Goal: Information Seeking & Learning: Check status

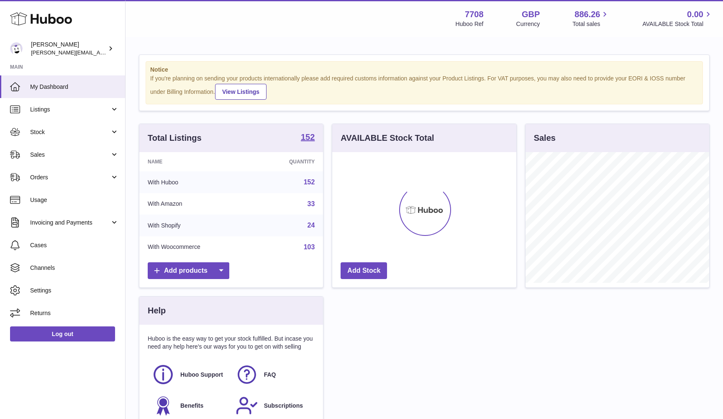
scroll to position [131, 184]
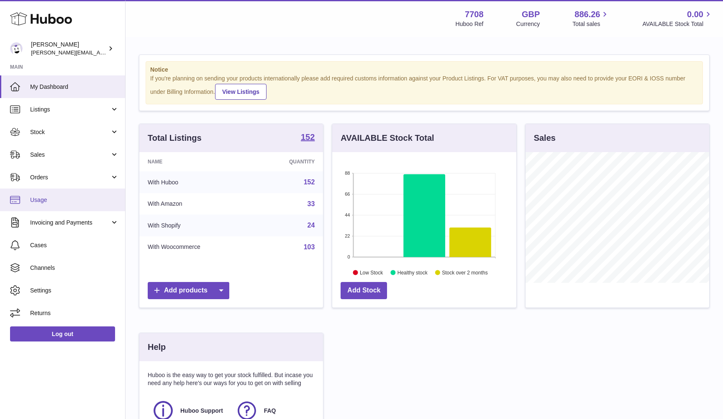
click at [50, 200] on span "Usage" at bounding box center [74, 200] width 89 height 8
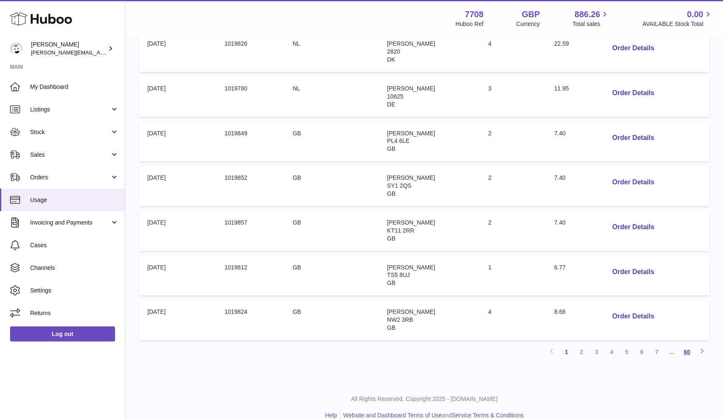
click at [692, 344] on link "60" at bounding box center [687, 351] width 15 height 15
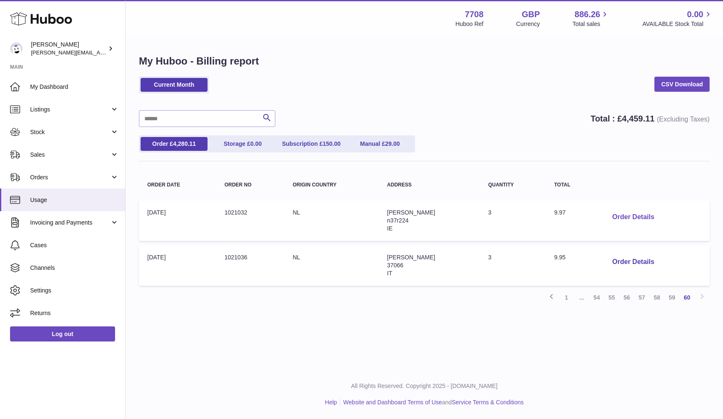
click at [637, 220] on button "Order Details" at bounding box center [633, 216] width 55 height 17
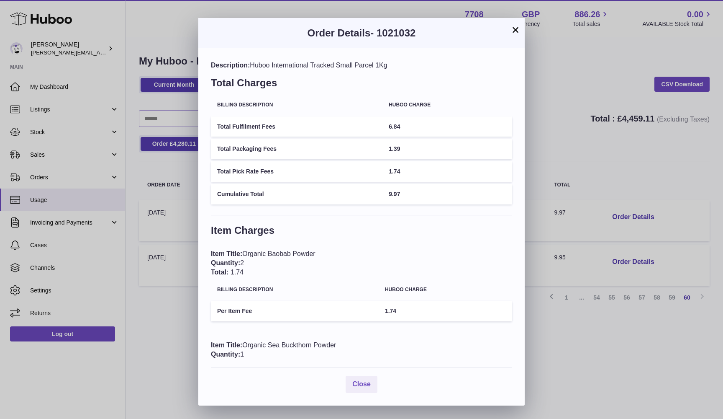
click at [663, 209] on div "× Order Details - 1021032 Description: Huboo International Tracked Small Parcel…" at bounding box center [361, 209] width 723 height 419
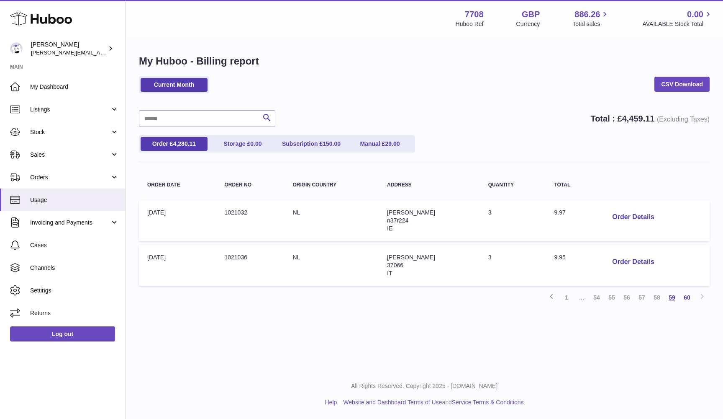
click at [671, 290] on link "59" at bounding box center [672, 297] width 15 height 15
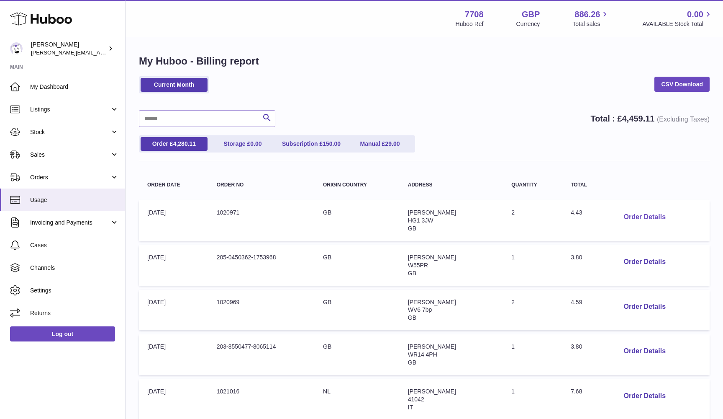
click at [645, 214] on button "Order Details" at bounding box center [644, 216] width 55 height 17
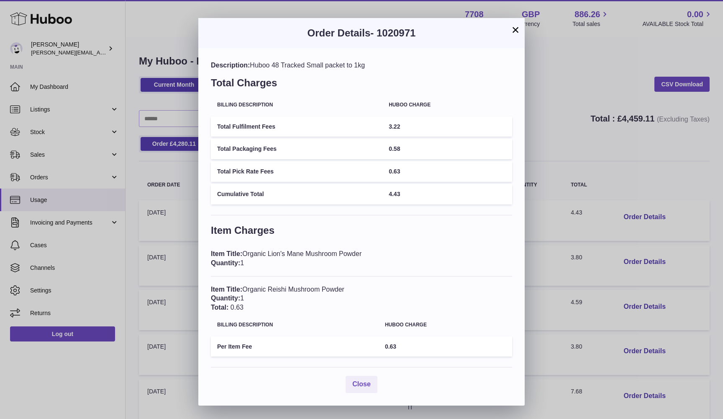
scroll to position [1, 0]
click at [615, 244] on div "× Order Details - 1020971 Description: Huboo 48 Tracked Small packet to 1kg Tot…" at bounding box center [361, 209] width 723 height 419
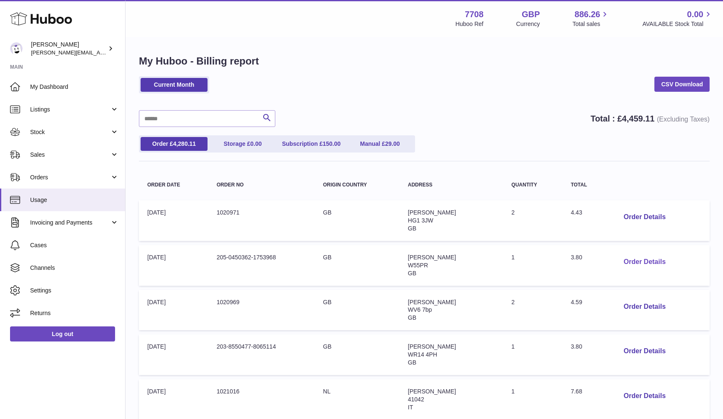
click at [645, 257] on button "Order Details" at bounding box center [644, 261] width 55 height 17
click at [655, 250] on div at bounding box center [361, 209] width 723 height 419
click at [649, 305] on button "Order Details" at bounding box center [644, 306] width 55 height 17
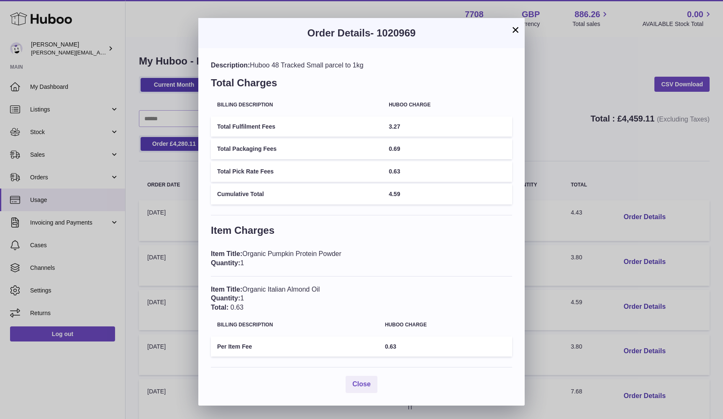
click at [640, 302] on div "× Order Details - 1020969 Description: Huboo 48 Tracked Small parcel to 1kg Tot…" at bounding box center [361, 209] width 723 height 419
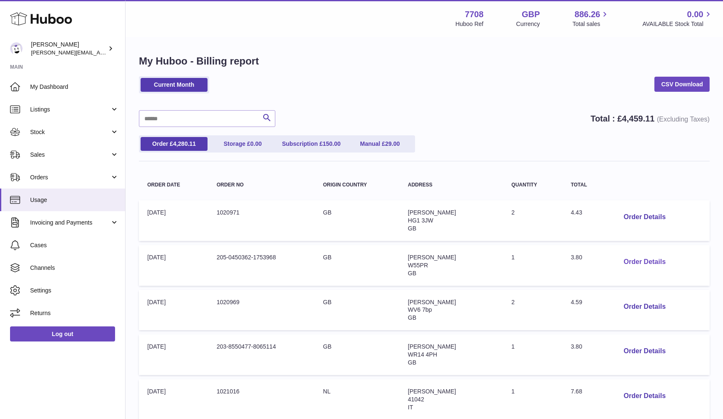
click at [637, 262] on button "Order Details" at bounding box center [644, 261] width 55 height 17
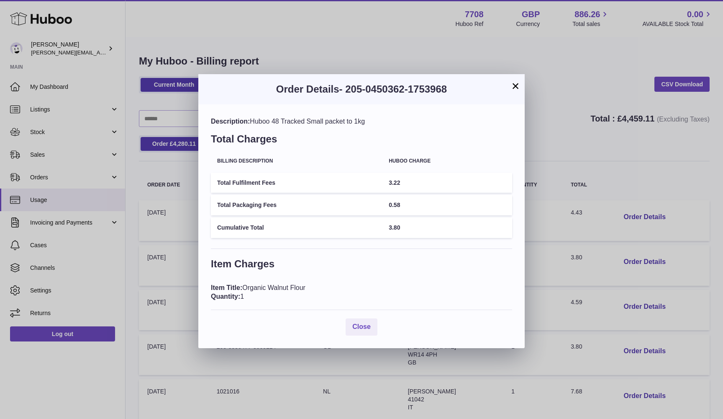
click at [673, 267] on div "× Order Details - 205-0450362-1753968 Description: Huboo 48 Tracked Small packe…" at bounding box center [361, 209] width 723 height 419
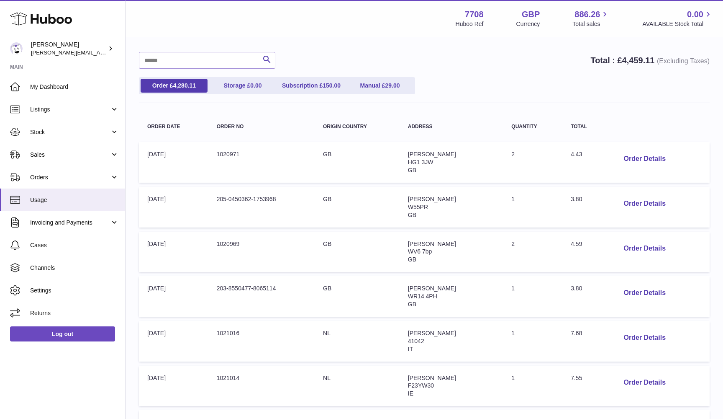
scroll to position [61, 0]
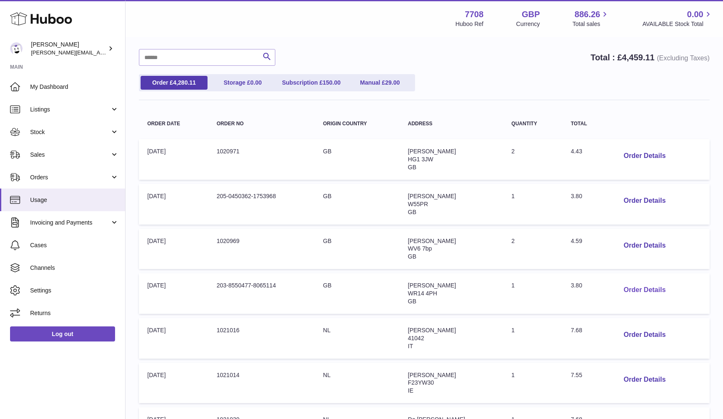
click at [653, 288] on button "Order Details" at bounding box center [644, 289] width 55 height 17
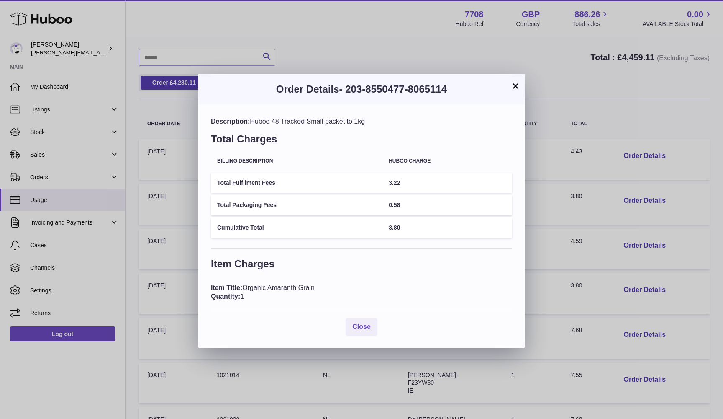
click at [675, 285] on div "× Order Details - 203-8550477-8065114 Description: Huboo 48 Tracked Small packe…" at bounding box center [361, 209] width 723 height 419
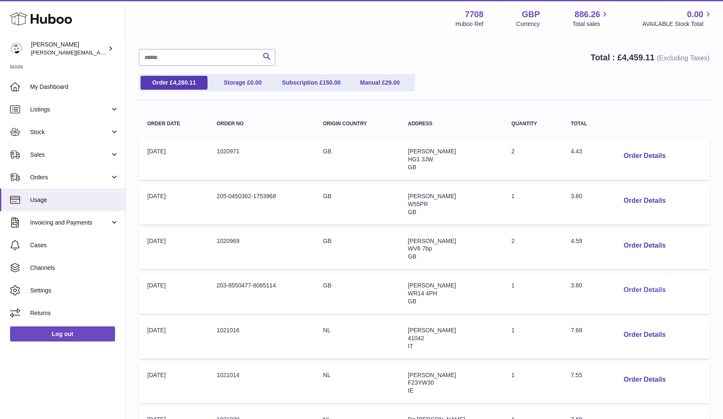
click at [633, 284] on button "Order Details" at bounding box center [644, 289] width 55 height 17
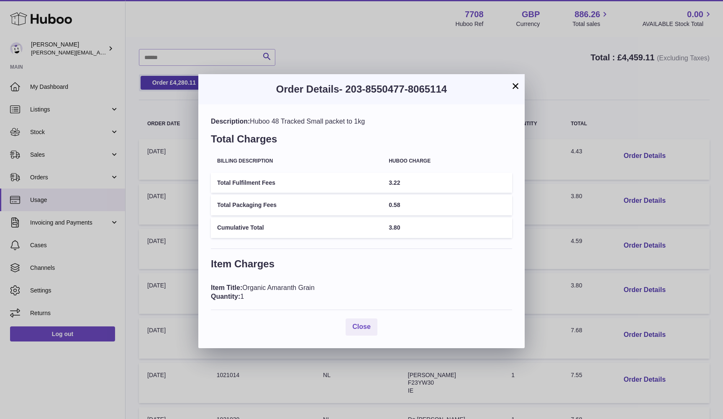
scroll to position [0, 0]
click at [586, 224] on div "× Order Details - 203-8550477-8065114 Description: Huboo 48 Tracked Small packe…" at bounding box center [361, 209] width 723 height 419
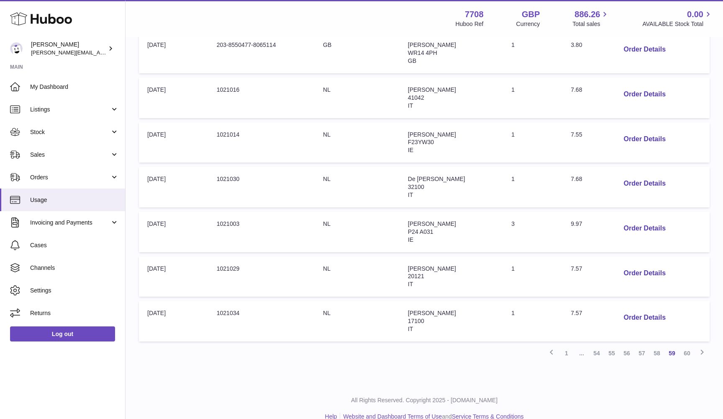
scroll to position [302, 0]
click at [638, 88] on button "Order Details" at bounding box center [644, 93] width 55 height 17
click at [631, 131] on button "Order Details" at bounding box center [644, 138] width 55 height 17
click at [633, 175] on button "Order Details" at bounding box center [644, 182] width 55 height 17
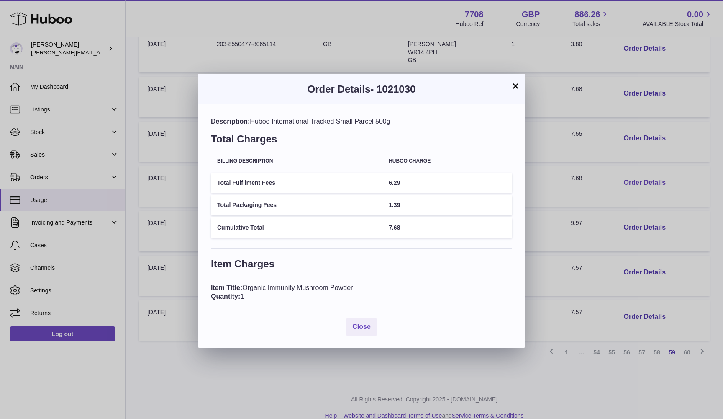
click at [633, 175] on div "× Order Details - 1021030 Description: Huboo International Tracked Small Parcel…" at bounding box center [361, 209] width 723 height 419
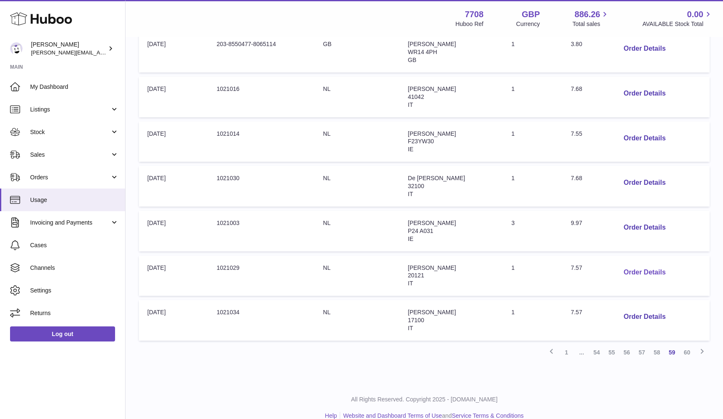
click at [632, 264] on button "Order Details" at bounding box center [644, 272] width 55 height 17
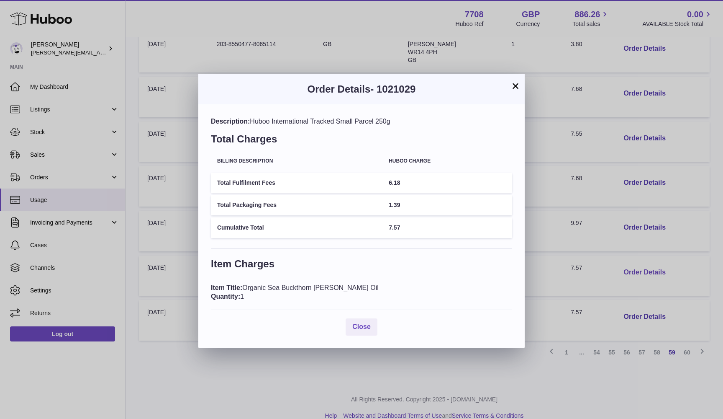
click at [632, 262] on div "× Order Details - 1021029 Description: Huboo International Tracked Small Parcel…" at bounding box center [361, 209] width 723 height 419
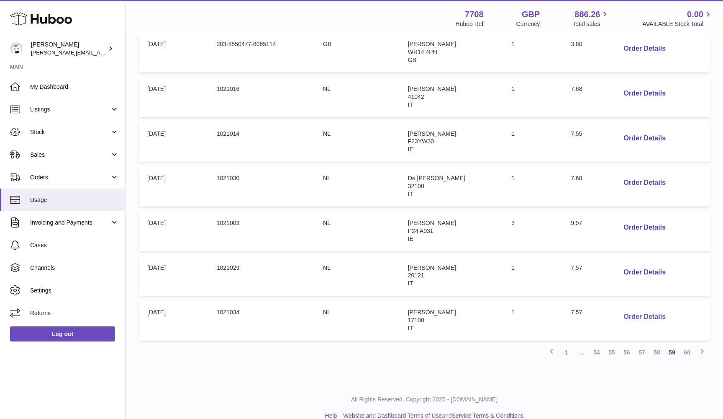
click at [630, 308] on button "Order Details" at bounding box center [644, 316] width 55 height 17
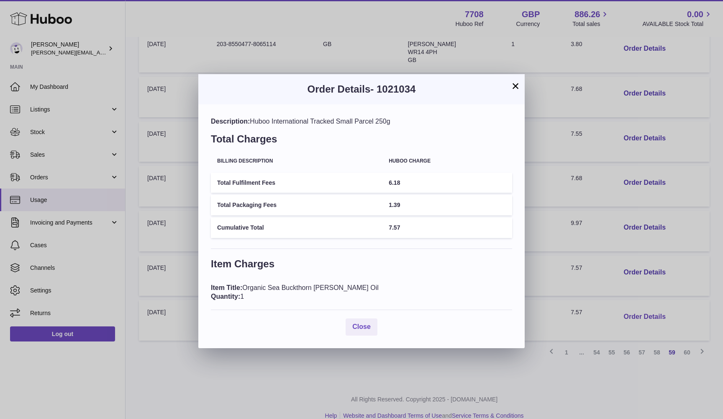
click at [630, 306] on div "× Order Details - 1021034 Description: Huboo International Tracked Small Parcel…" at bounding box center [361, 209] width 723 height 419
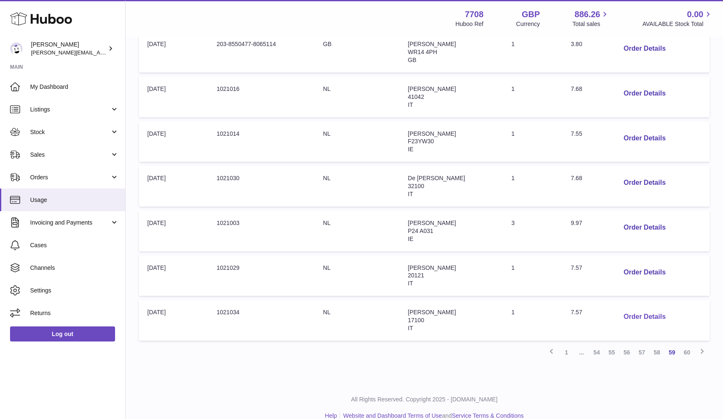
click at [630, 308] on button "Order Details" at bounding box center [644, 316] width 55 height 17
click at [597, 250] on div "× Order Details - 1021034 Description: Huboo International Tracked Small Parcel…" at bounding box center [361, 209] width 723 height 419
click at [653, 344] on link "58" at bounding box center [657, 351] width 15 height 15
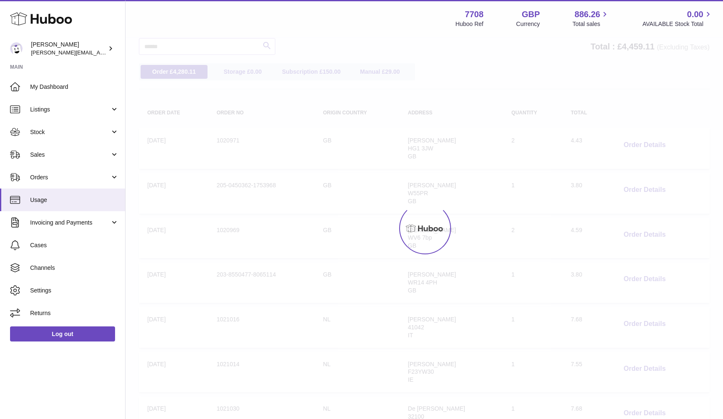
scroll to position [38, 0]
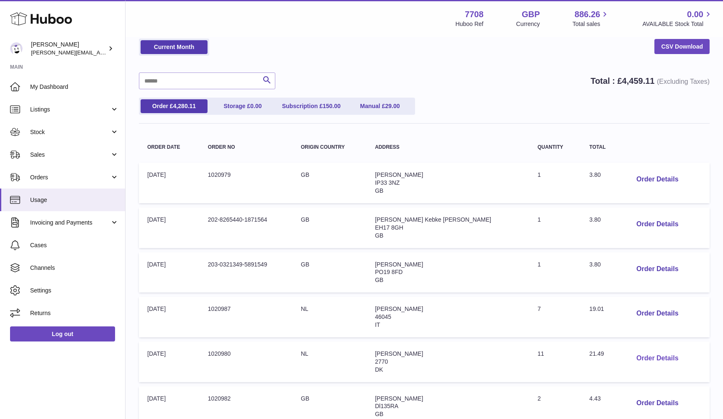
click at [649, 352] on button "Order Details" at bounding box center [657, 358] width 55 height 17
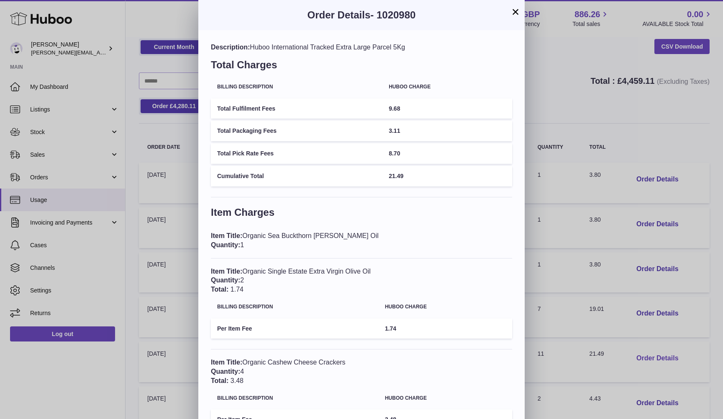
click at [649, 352] on div "× Order Details - 1020980 Description: Huboo International Tracked Extra Large …" at bounding box center [361, 330] width 723 height 661
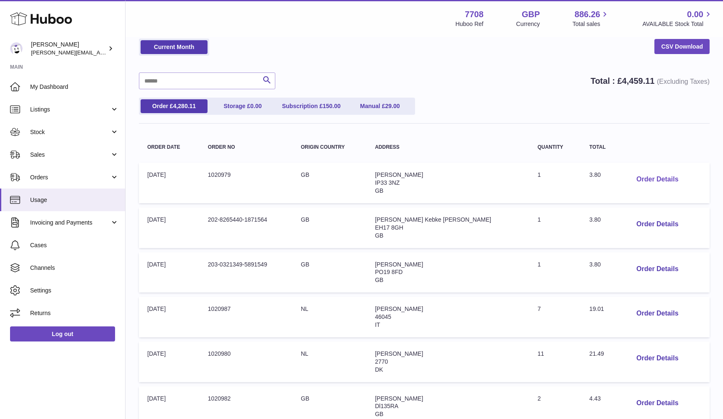
click at [661, 179] on button "Order Details" at bounding box center [657, 179] width 55 height 17
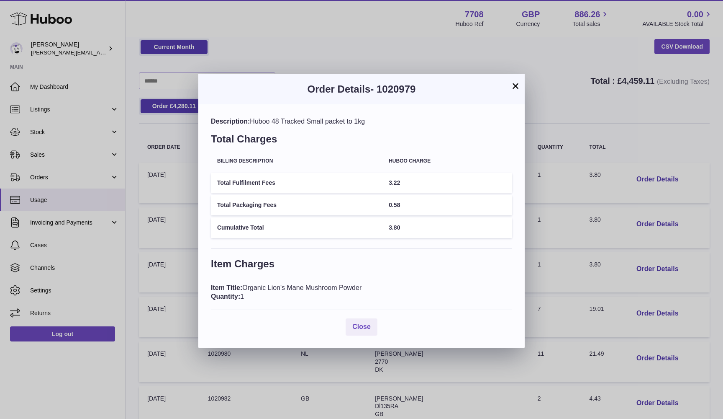
click at [663, 181] on div "× Order Details - 1020979 Description: Huboo 48 Tracked Small packet to 1kg Tot…" at bounding box center [361, 209] width 723 height 419
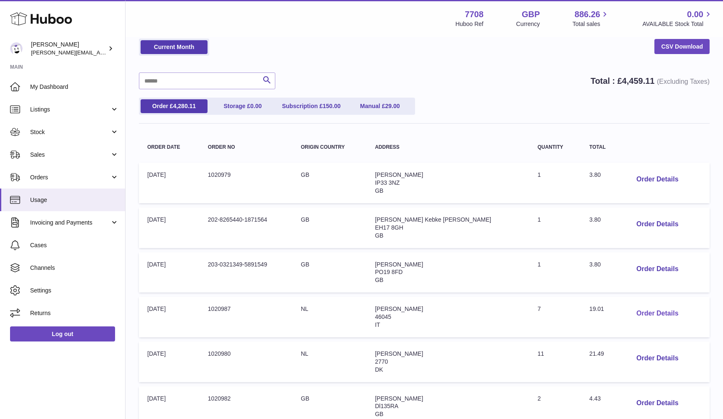
click at [634, 307] on button "Order Details" at bounding box center [657, 313] width 55 height 17
click at [563, 211] on div at bounding box center [361, 209] width 723 height 419
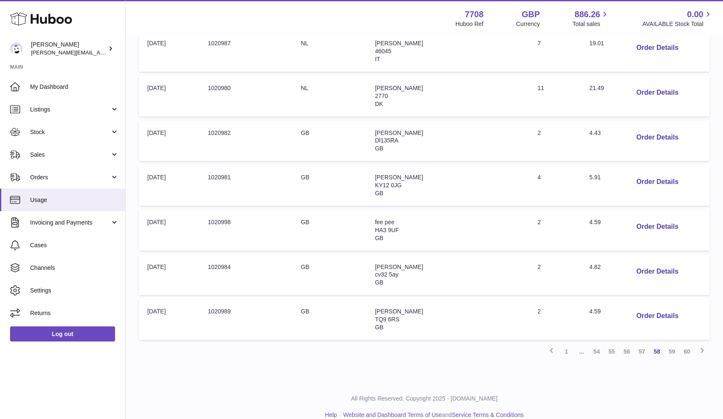
scroll to position [303, 0]
click at [640, 344] on link "57" at bounding box center [642, 351] width 15 height 15
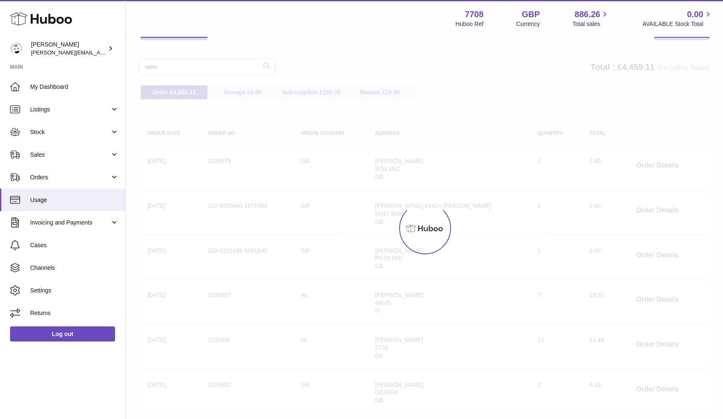
scroll to position [38, 0]
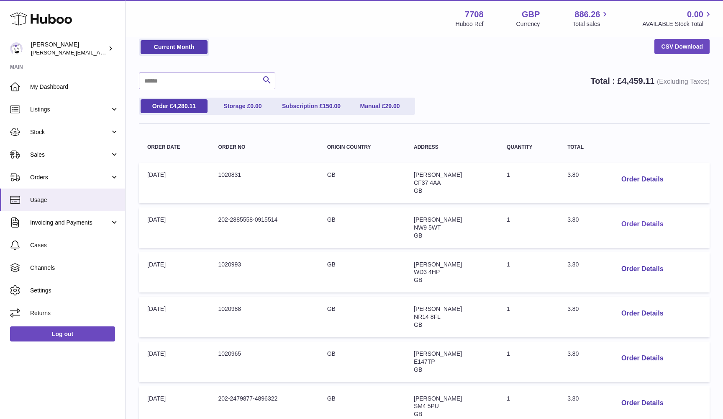
click at [634, 220] on button "Order Details" at bounding box center [642, 224] width 55 height 17
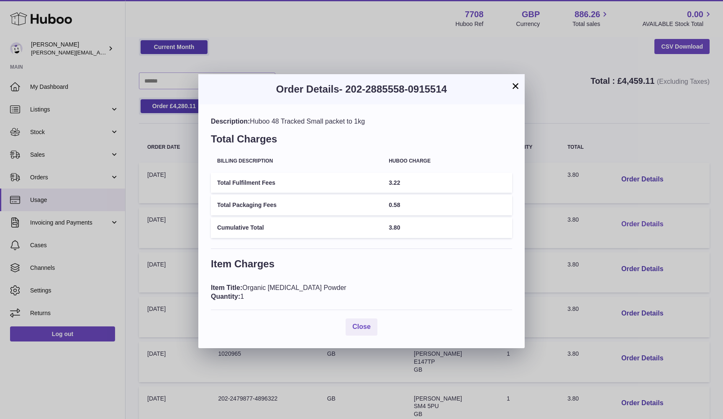
click at [634, 220] on div "× Order Details - 202-2885558-0915514 Description: Huboo 48 Tracked Small packe…" at bounding box center [361, 209] width 723 height 419
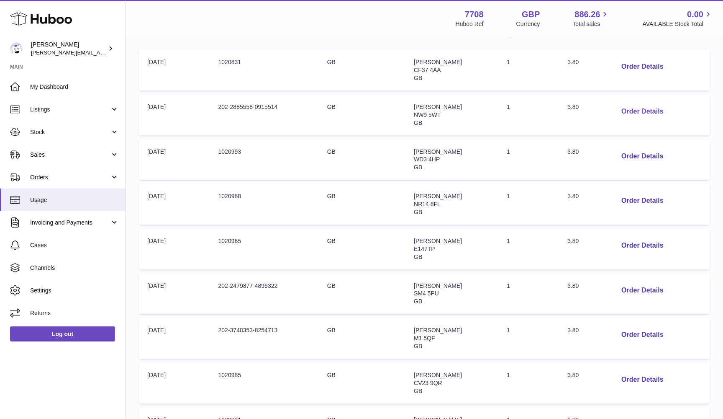
scroll to position [173, 0]
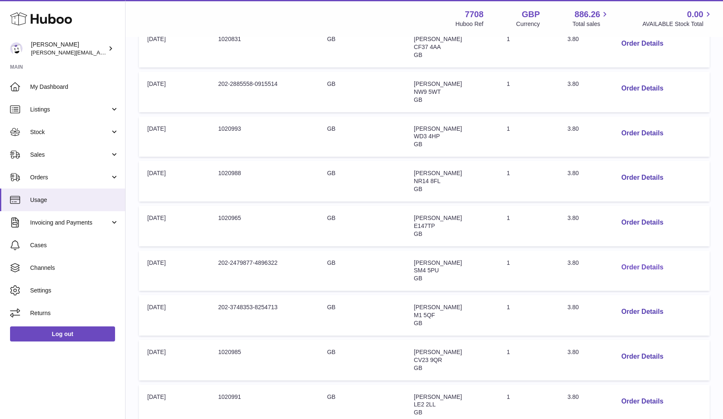
click at [628, 259] on button "Order Details" at bounding box center [642, 267] width 55 height 17
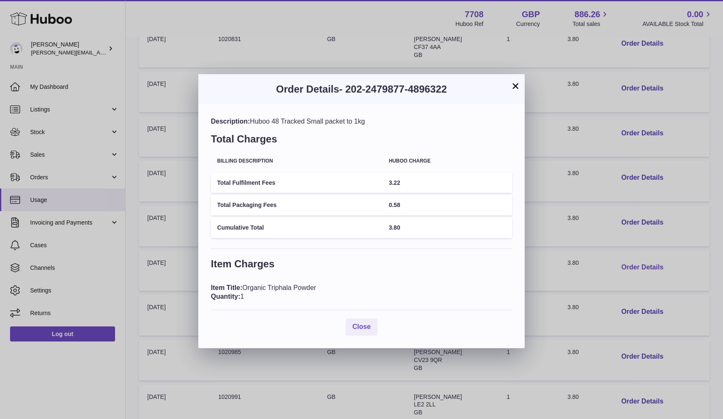
click at [628, 256] on div "× Order Details - 202-2479877-4896322 Description: Huboo 48 Tracked Small packe…" at bounding box center [361, 209] width 723 height 419
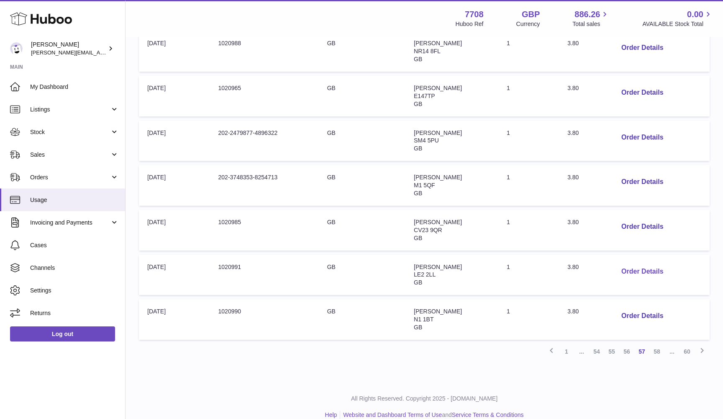
scroll to position [303, 0]
click at [654, 344] on link "58" at bounding box center [657, 351] width 15 height 15
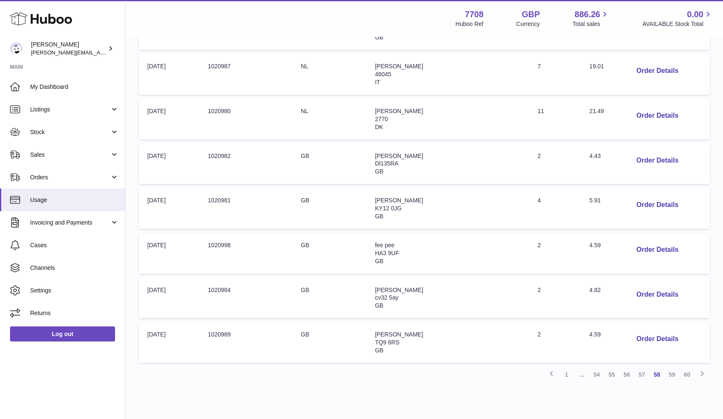
scroll to position [282, 0]
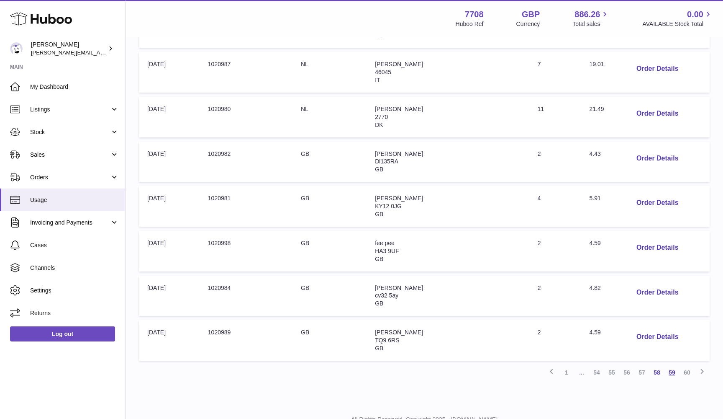
click at [672, 365] on link "59" at bounding box center [672, 372] width 15 height 15
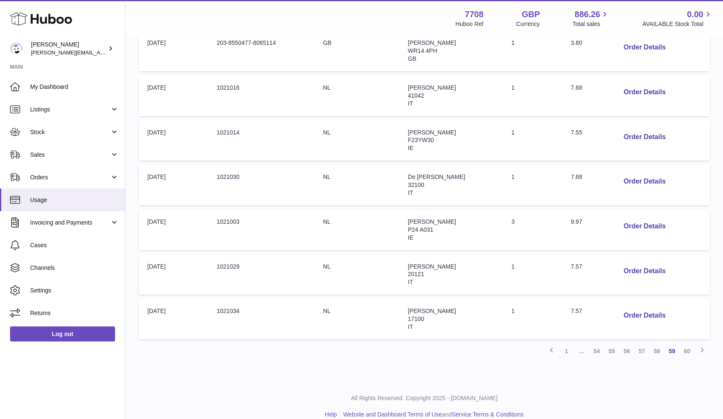
scroll to position [303, 0]
click at [635, 308] on button "Order Details" at bounding box center [644, 316] width 55 height 17
click at [635, 303] on div at bounding box center [361, 209] width 723 height 419
click at [635, 263] on button "Order Details" at bounding box center [644, 271] width 55 height 17
click at [635, 258] on div "× Order Details - 1021029 Description: Huboo International Tracked Small Parcel…" at bounding box center [361, 209] width 723 height 419
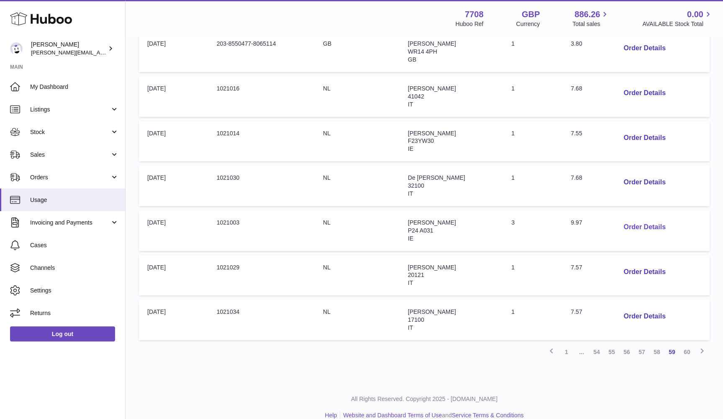
click at [632, 218] on button "Order Details" at bounding box center [644, 226] width 55 height 17
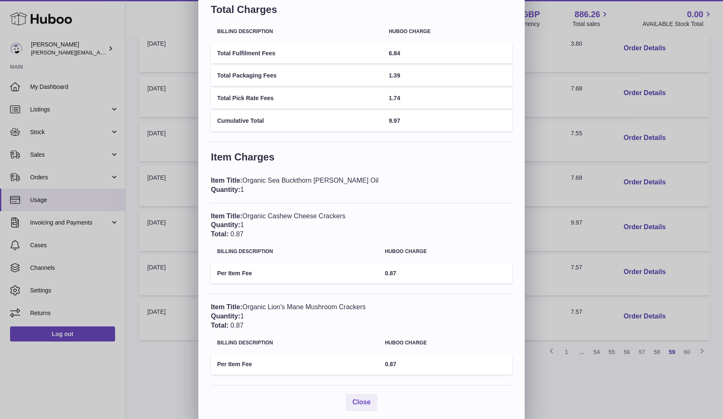
scroll to position [55, 0]
click at [561, 229] on div "× Order Details - 1021003 Description: Huboo International Tracked Small Parcel…" at bounding box center [361, 184] width 723 height 478
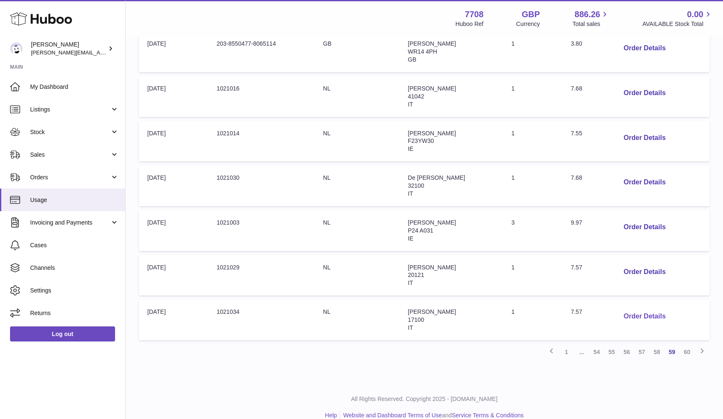
click at [634, 308] on button "Order Details" at bounding box center [644, 316] width 55 height 17
click at [628, 290] on div "× Order Details - 1021034 Description: Huboo International Tracked Small Parcel…" at bounding box center [361, 209] width 723 height 419
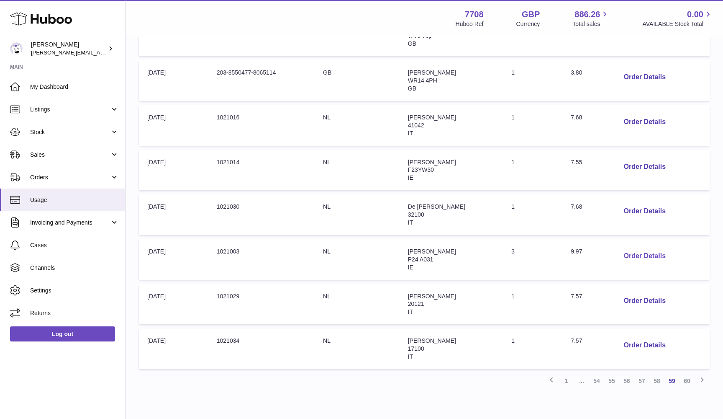
click at [630, 249] on button "Order Details" at bounding box center [644, 255] width 55 height 17
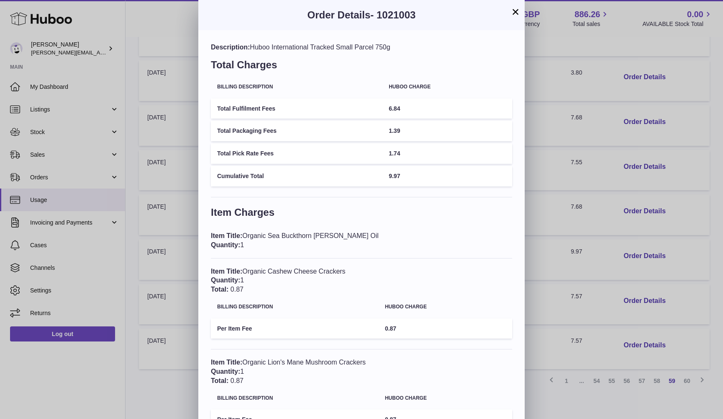
scroll to position [0, 0]
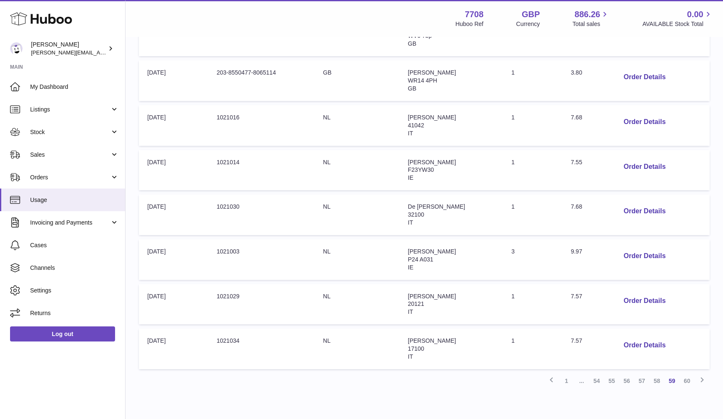
click at [576, 204] on div at bounding box center [361, 209] width 723 height 419
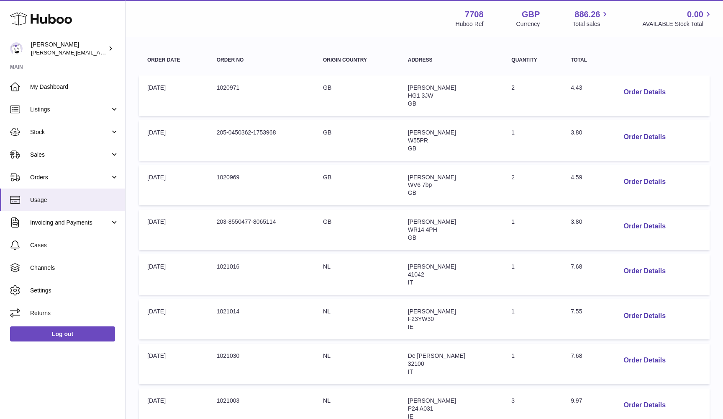
scroll to position [113, 0]
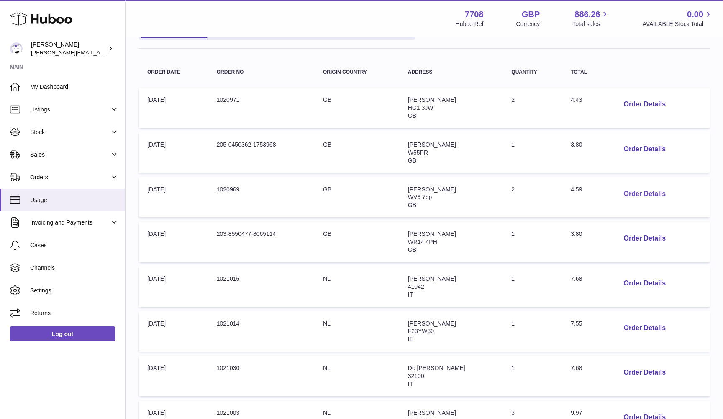
click at [639, 192] on button "Order Details" at bounding box center [644, 193] width 55 height 17
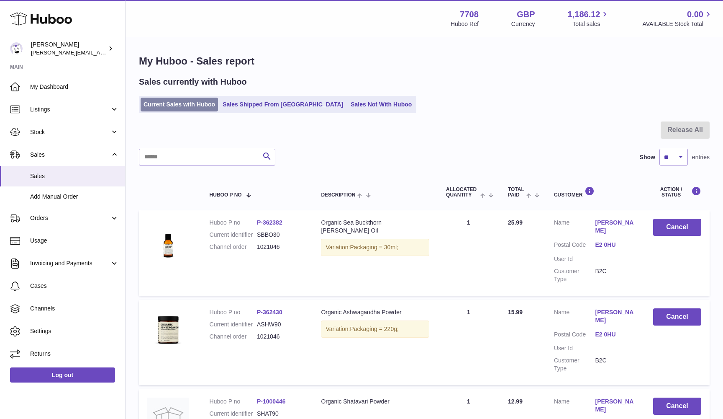
click at [164, 108] on link "Current Sales with Huboo" at bounding box center [179, 105] width 77 height 14
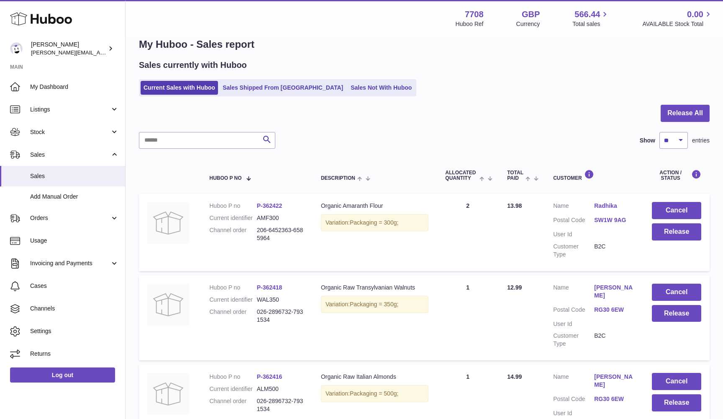
scroll to position [14, 0]
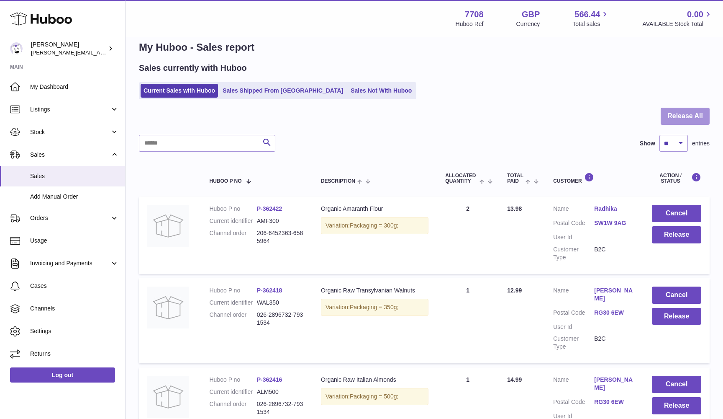
click at [668, 116] on button "Release All" at bounding box center [685, 116] width 49 height 17
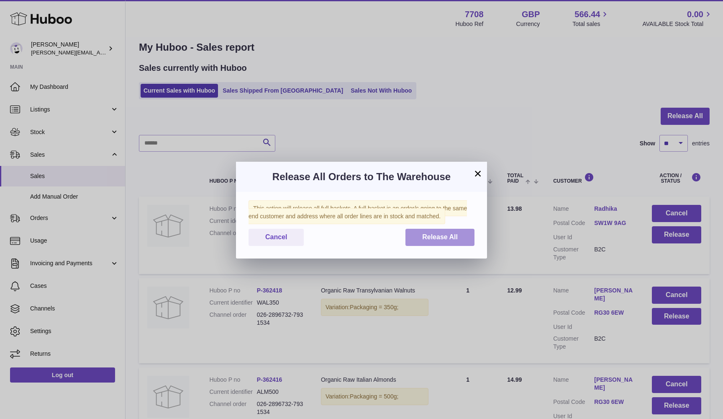
click at [442, 232] on button "Release All" at bounding box center [440, 237] width 69 height 17
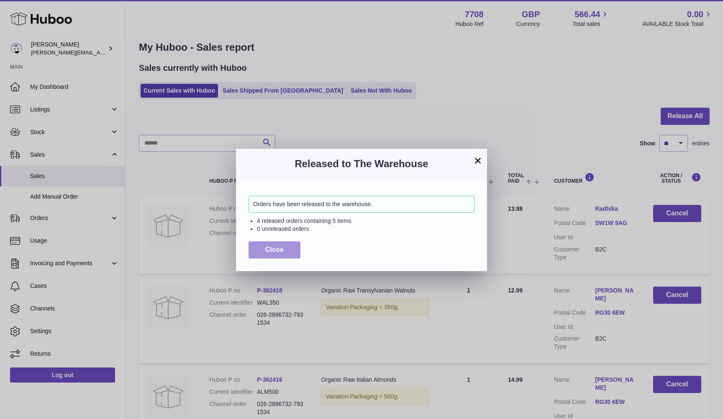
click at [267, 248] on span "Close" at bounding box center [274, 249] width 18 height 7
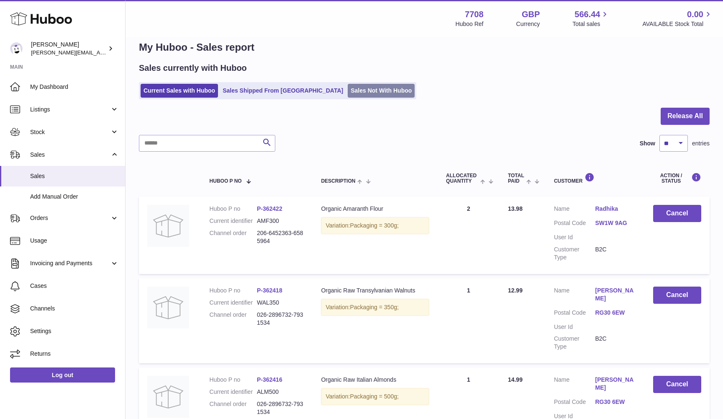
click at [348, 91] on link "Sales Not With Huboo" at bounding box center [381, 91] width 67 height 14
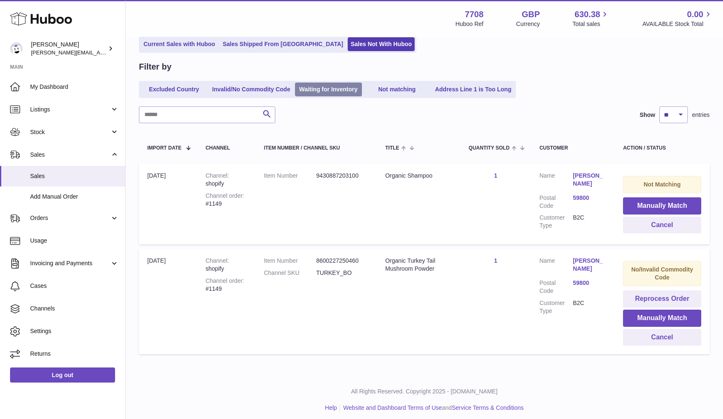
scroll to position [60, 0]
